Goal: Navigation & Orientation: Find specific page/section

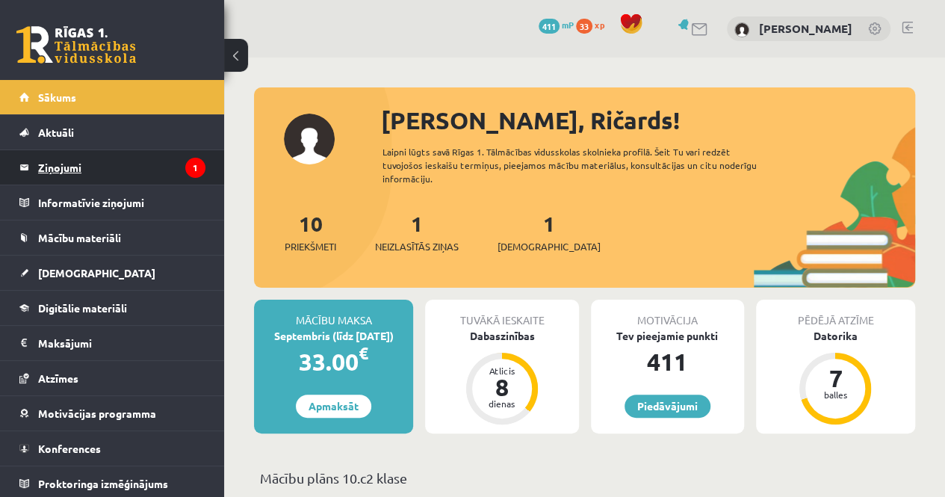
click at [135, 168] on legend "Ziņojumi 1" at bounding box center [121, 167] width 167 height 34
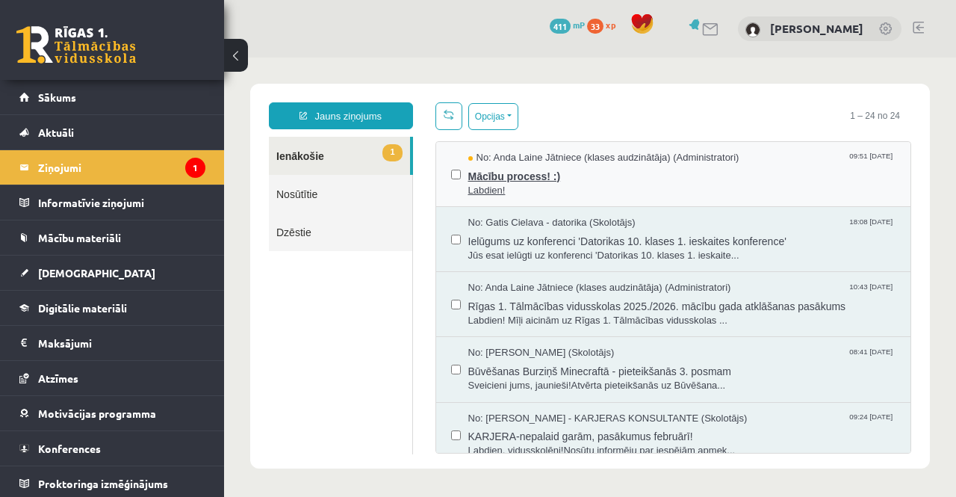
click at [527, 178] on span "Mācību process! :)" at bounding box center [682, 174] width 428 height 19
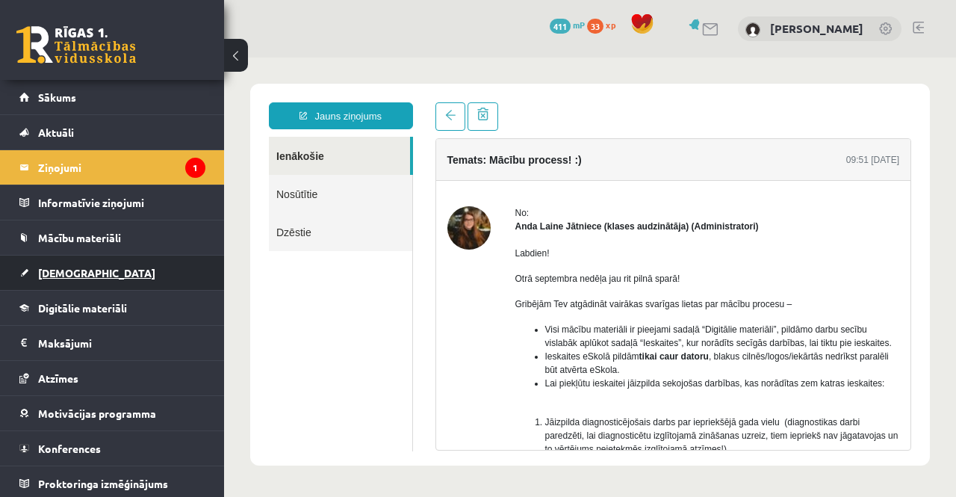
click at [75, 276] on span "[DEMOGRAPHIC_DATA]" at bounding box center [96, 272] width 117 height 13
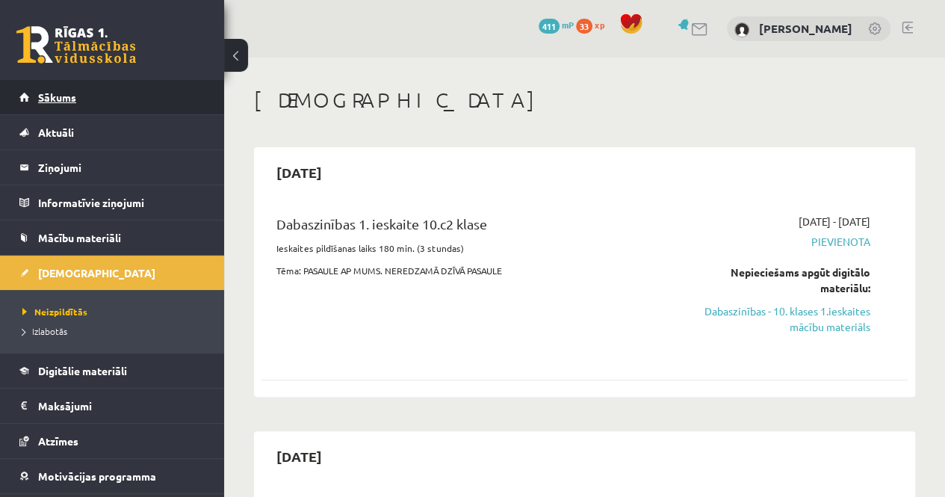
click at [69, 102] on span "Sākums" at bounding box center [57, 96] width 38 height 13
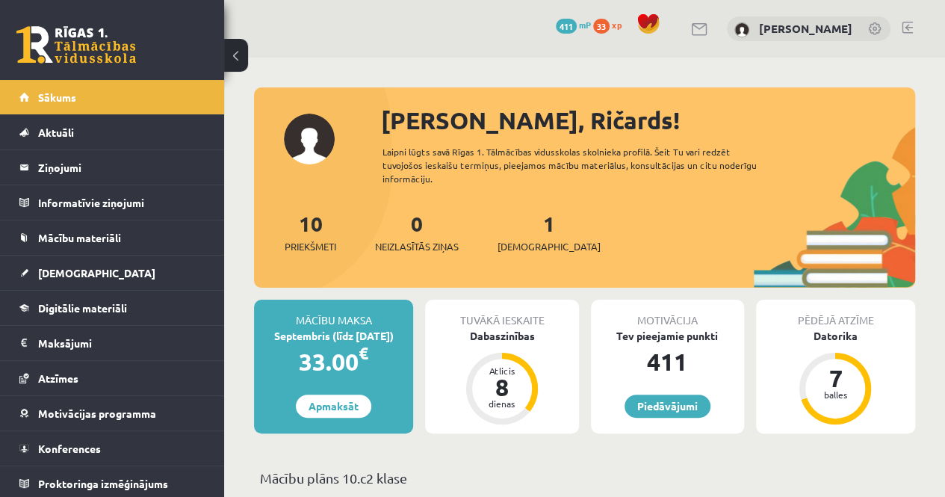
click at [907, 27] on link at bounding box center [906, 28] width 11 height 12
